Goal: Information Seeking & Learning: Check status

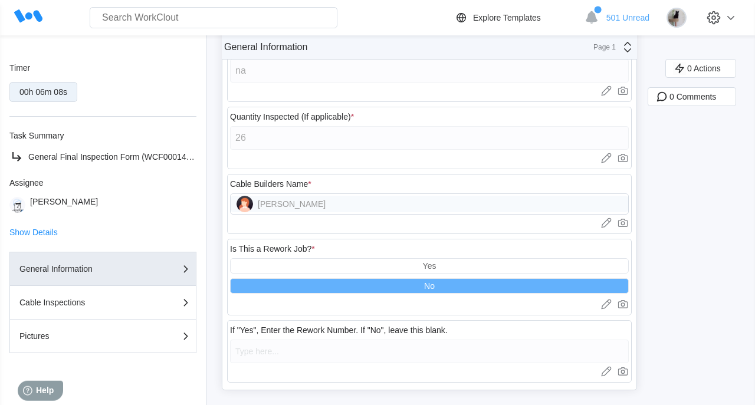
scroll to position [440, 0]
